Goal: Task Accomplishment & Management: Manage account settings

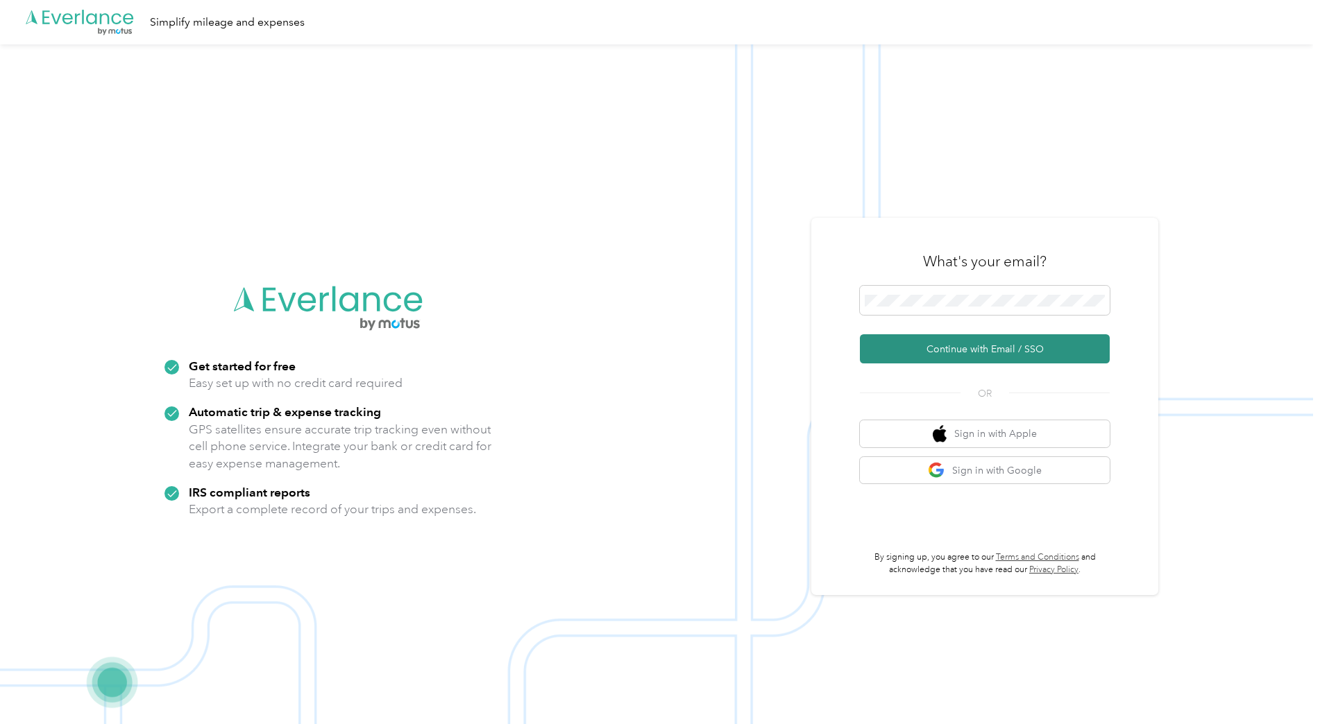
click at [1021, 364] on button "Continue with Email / SSO" at bounding box center [985, 348] width 250 height 29
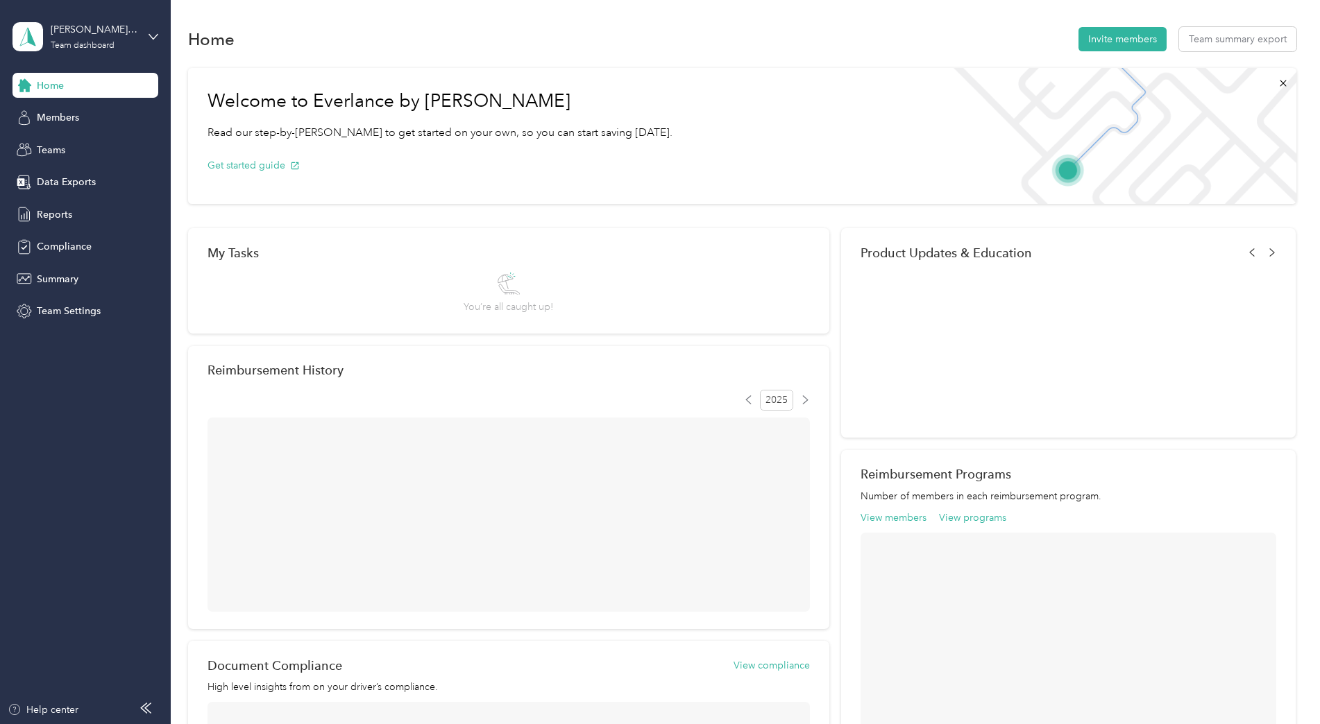
drag, startPoint x: 0, startPoint y: 0, endPoint x: 792, endPoint y: 249, distance: 829.8
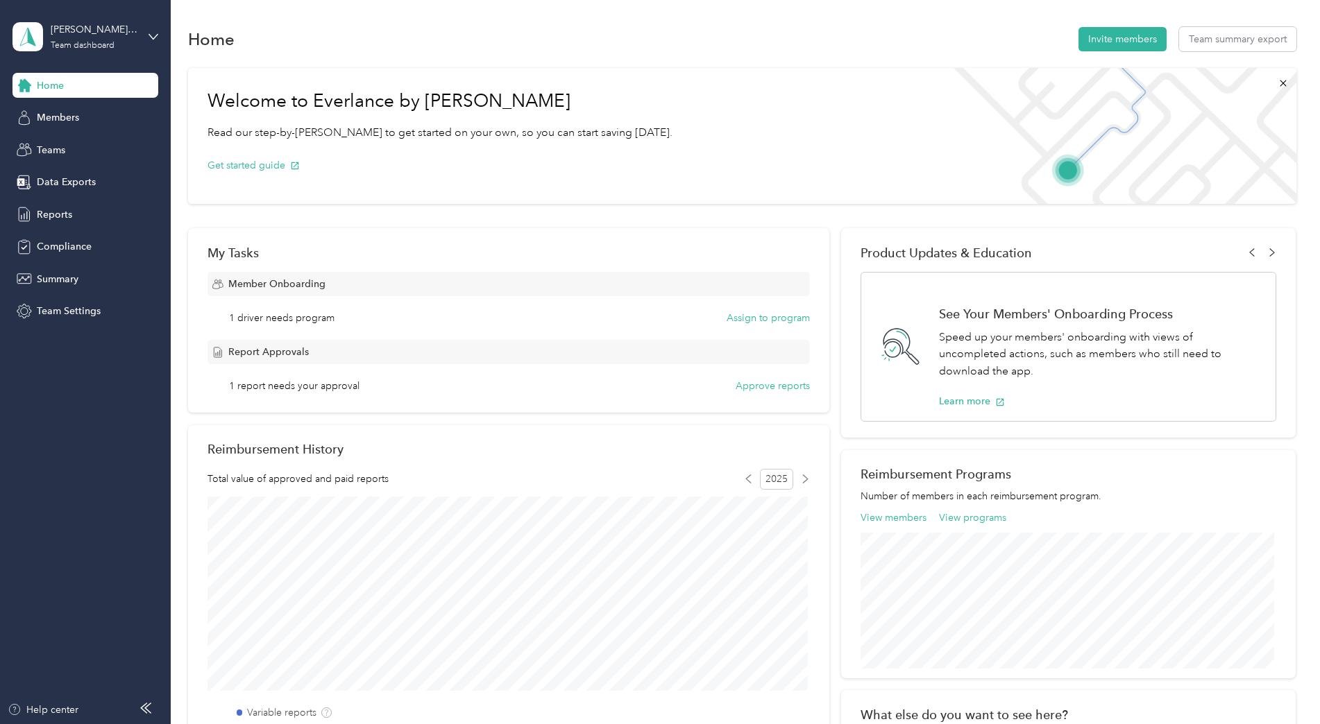
click at [443, 14] on div "Home Invite members Team summary export Welcome to Everlance by Motus Read our …" at bounding box center [742, 547] width 1142 height 1094
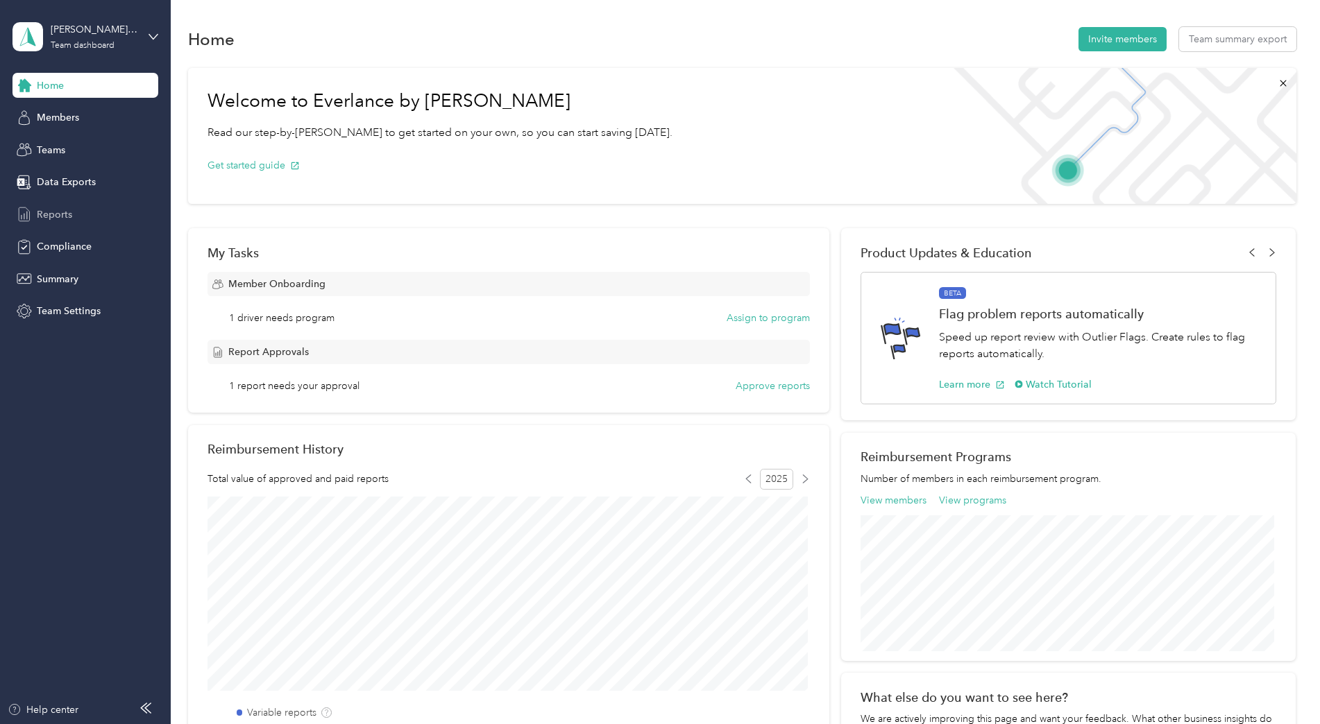
click at [44, 218] on span "Reports" at bounding box center [54, 214] width 35 height 15
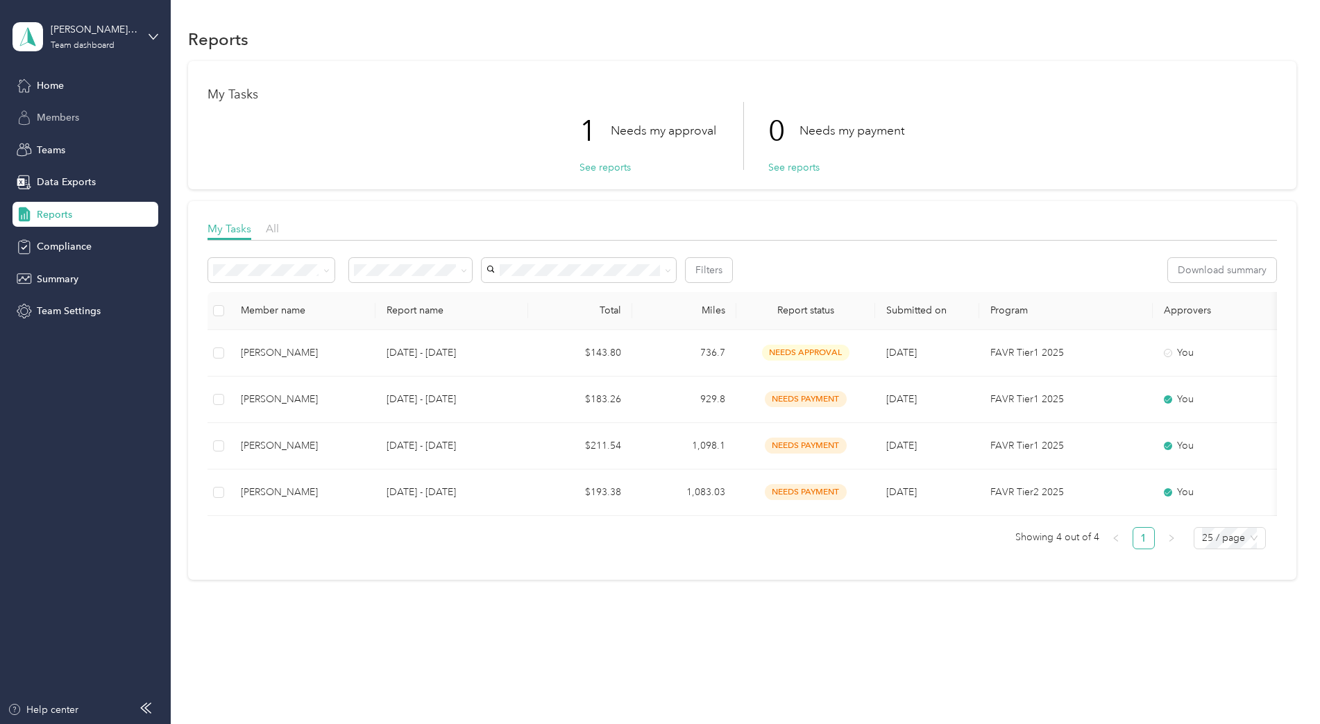
click at [65, 117] on span "Members" at bounding box center [58, 117] width 42 height 15
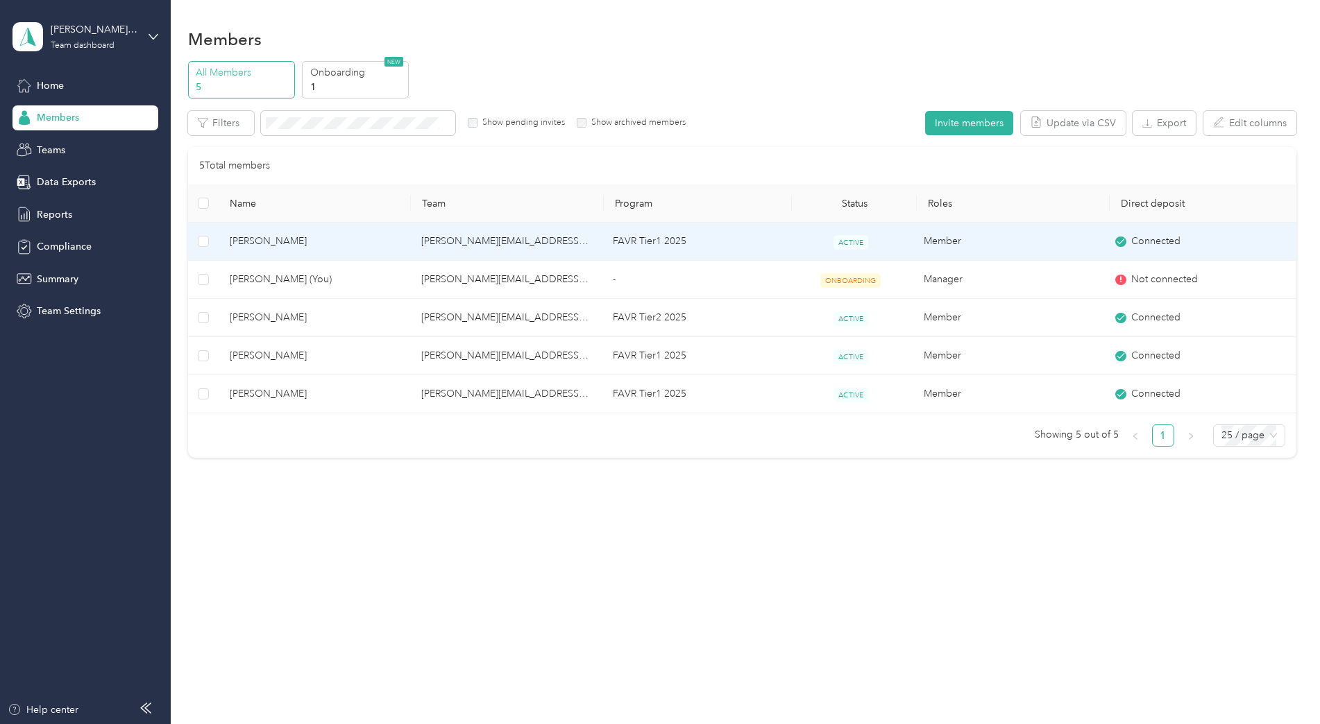
click at [277, 244] on span "[PERSON_NAME]" at bounding box center [314, 241] width 169 height 15
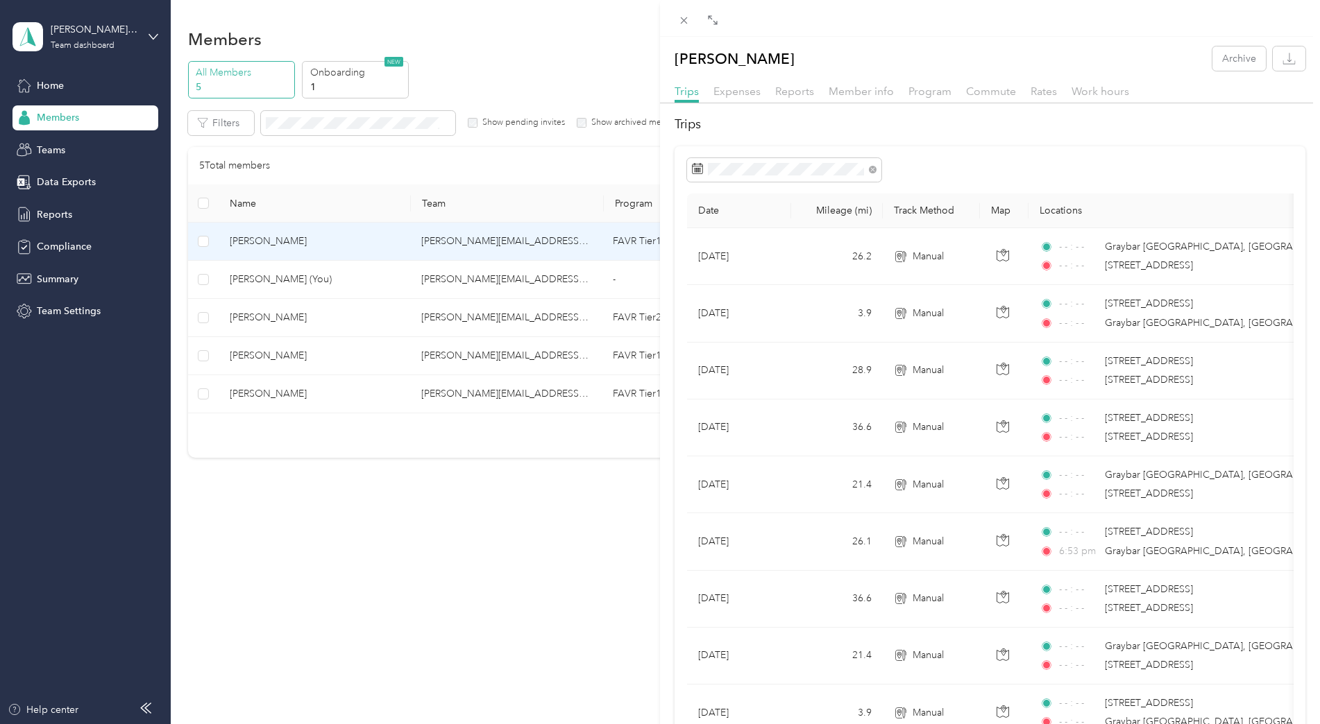
click at [489, 509] on div "[PERSON_NAME] Archive Trips Expenses Reports Member info Program Commute Rates …" at bounding box center [660, 362] width 1320 height 724
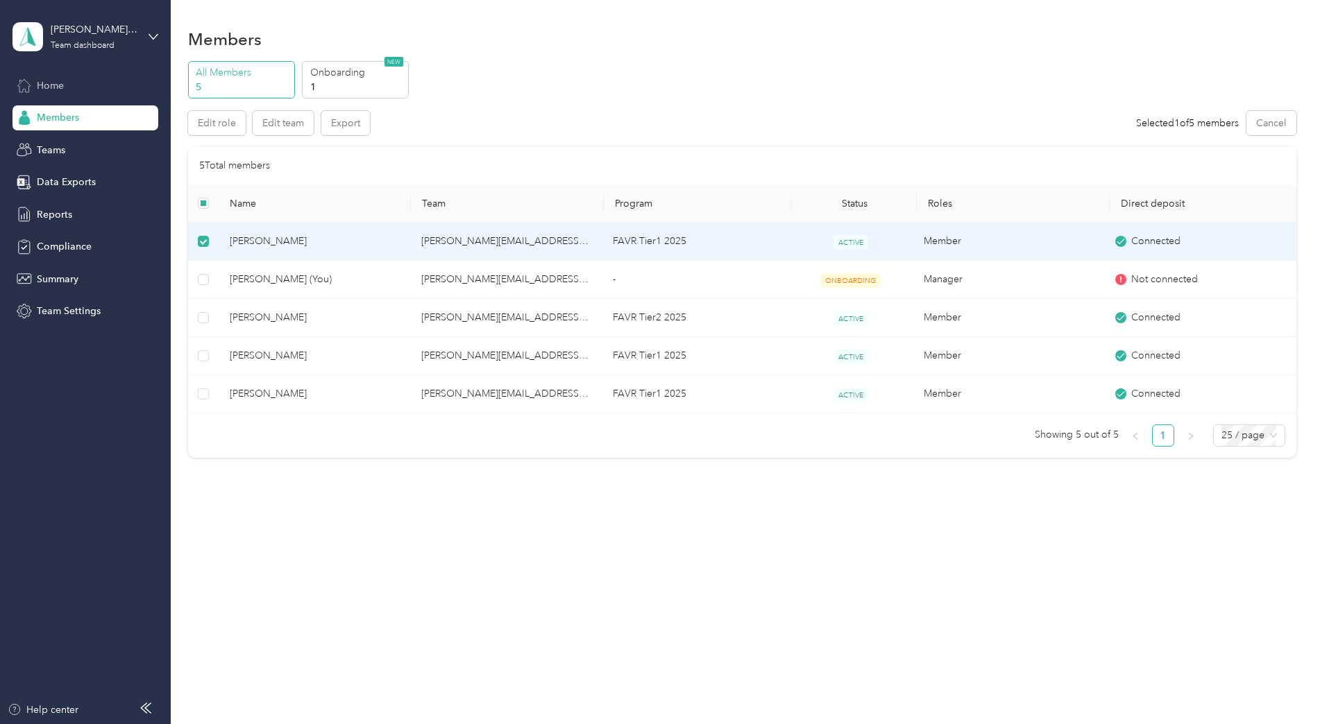
click at [54, 87] on span "Home" at bounding box center [50, 85] width 27 height 15
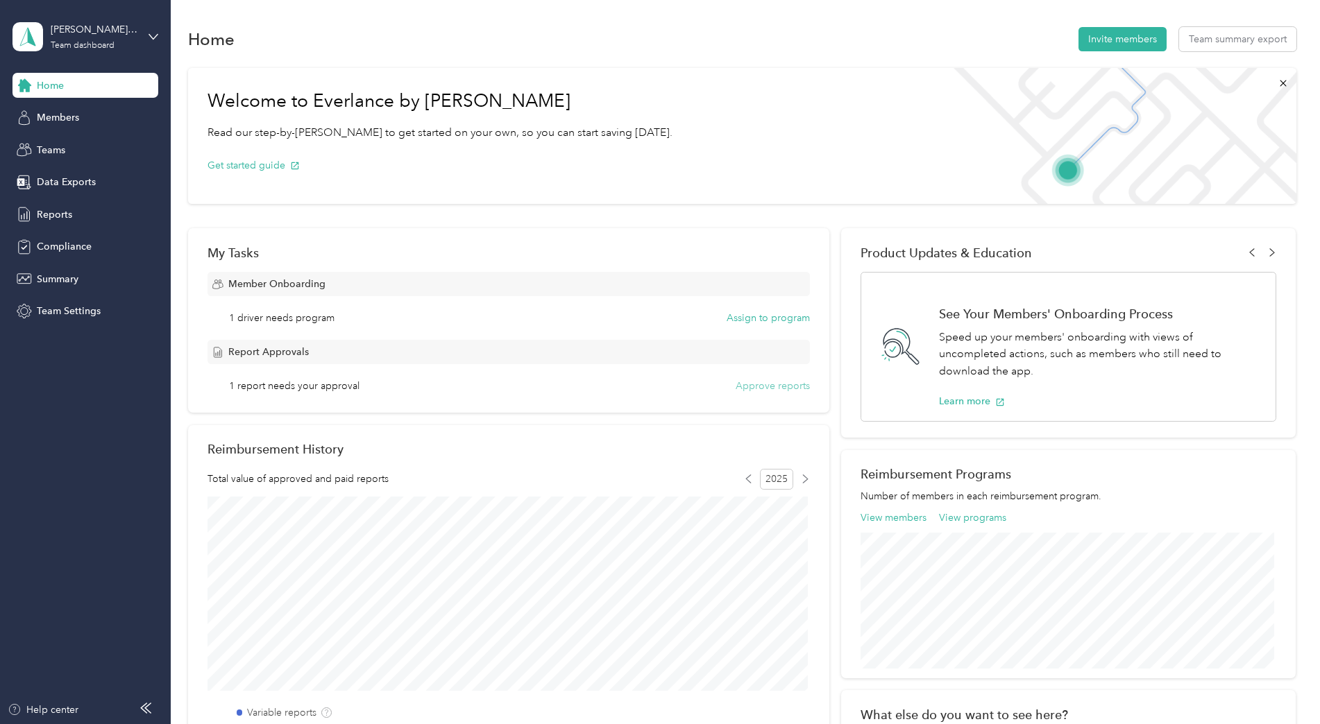
click at [788, 383] on button "Approve reports" at bounding box center [772, 386] width 74 height 15
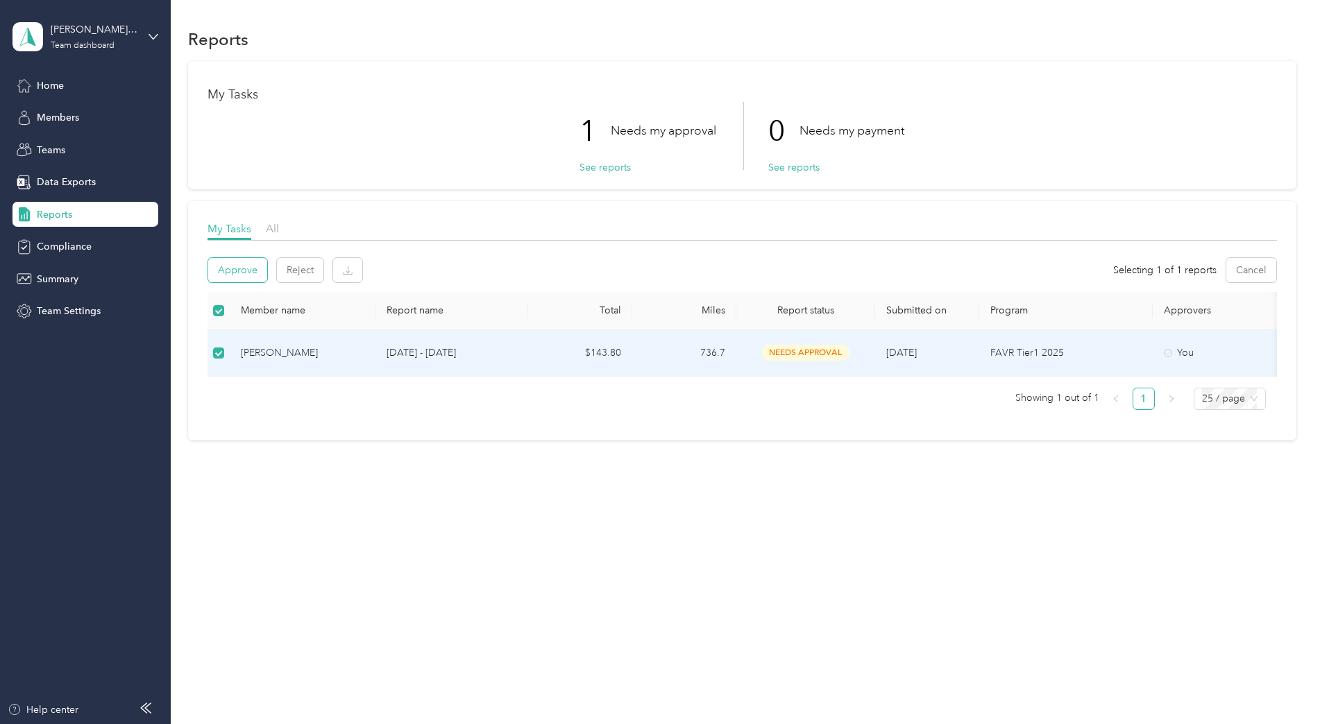
click at [224, 260] on button "Approve" at bounding box center [237, 270] width 59 height 24
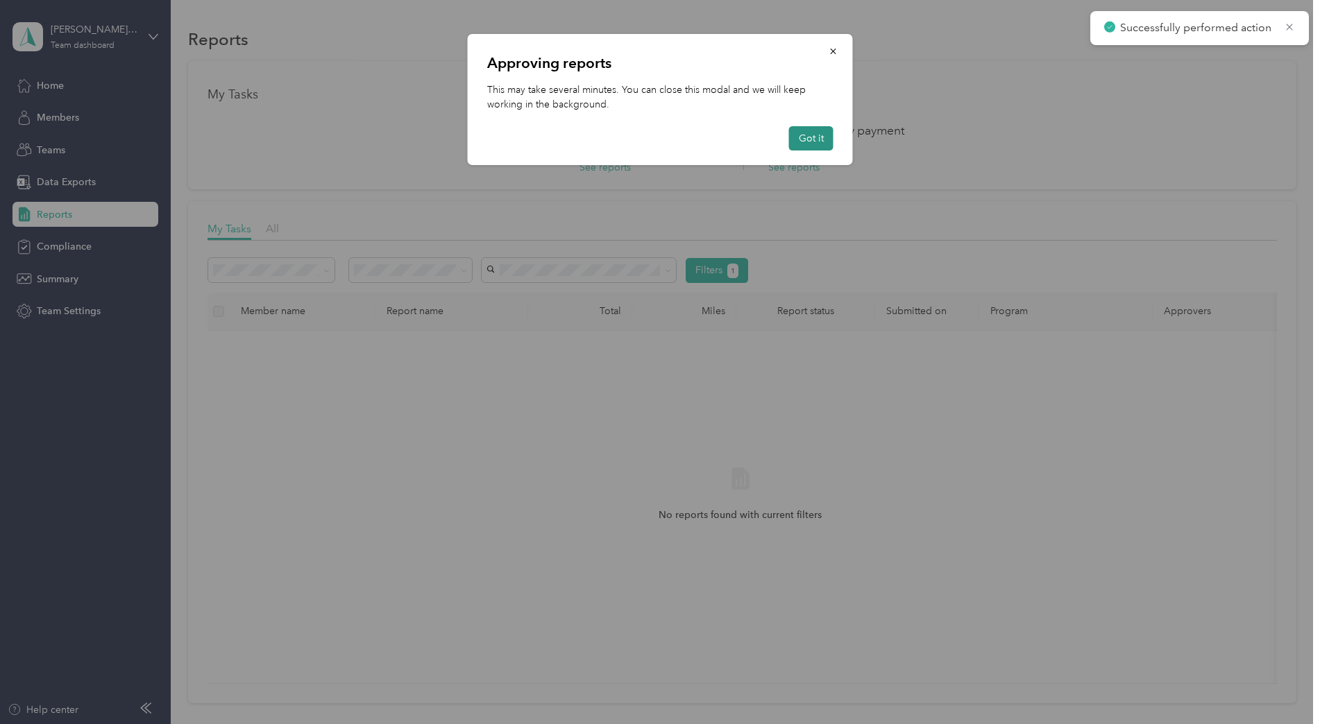
click at [811, 142] on button "Got it" at bounding box center [811, 138] width 44 height 24
